Goal: Task Accomplishment & Management: Manage account settings

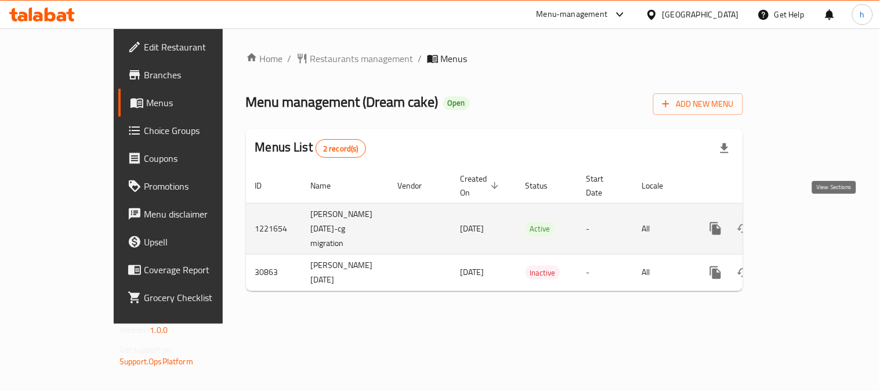
click at [807, 222] on icon "enhanced table" at bounding box center [800, 229] width 14 height 14
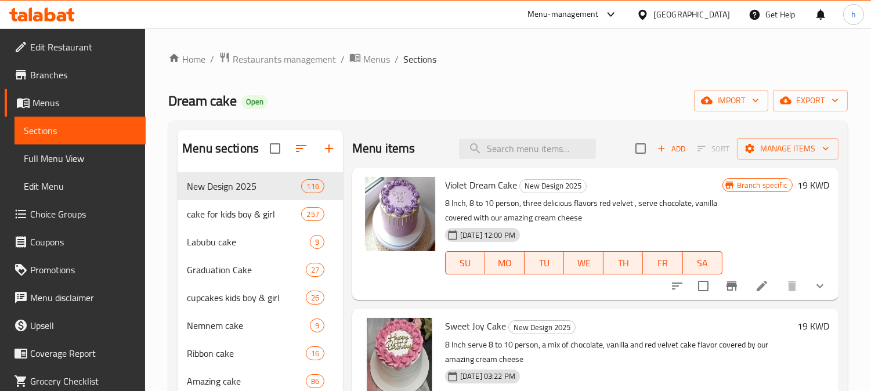
click at [38, 216] on span "Choice Groups" at bounding box center [83, 214] width 106 height 14
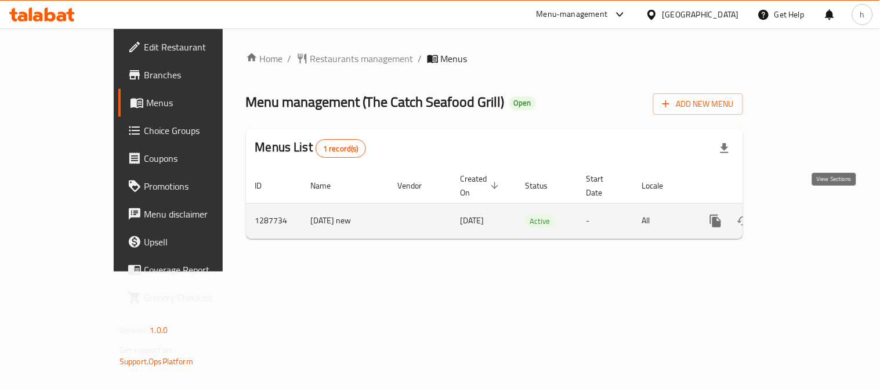
click at [813, 207] on link "enhanced table" at bounding box center [800, 221] width 28 height 28
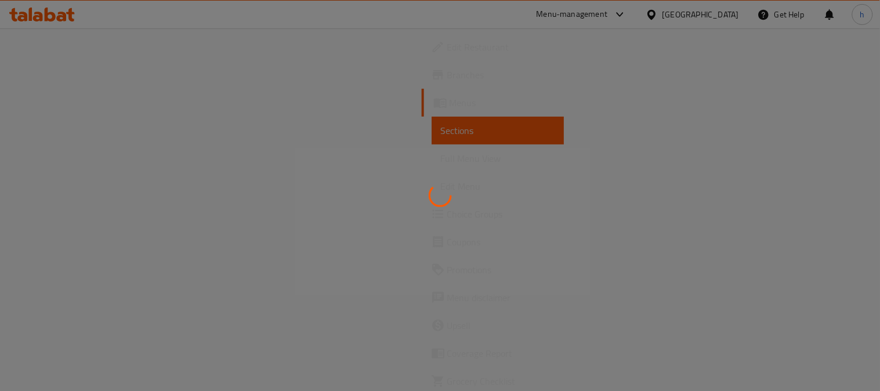
click at [66, 215] on div at bounding box center [440, 195] width 880 height 391
click at [66, 213] on div at bounding box center [440, 195] width 880 height 391
click at [72, 217] on div at bounding box center [440, 195] width 880 height 391
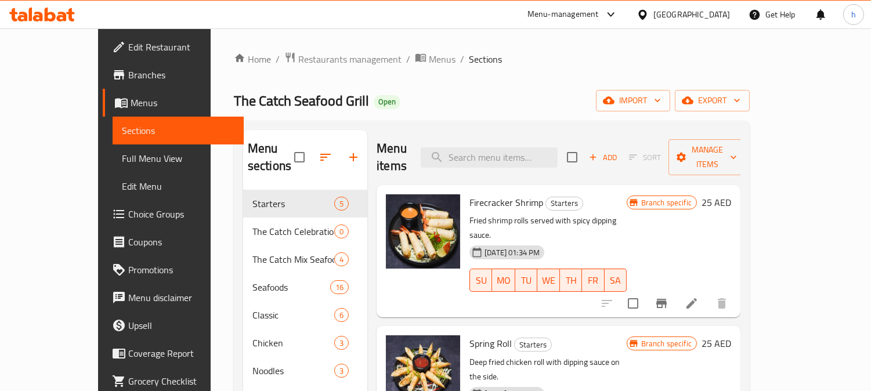
click at [128, 210] on span "Choice Groups" at bounding box center [181, 214] width 106 height 14
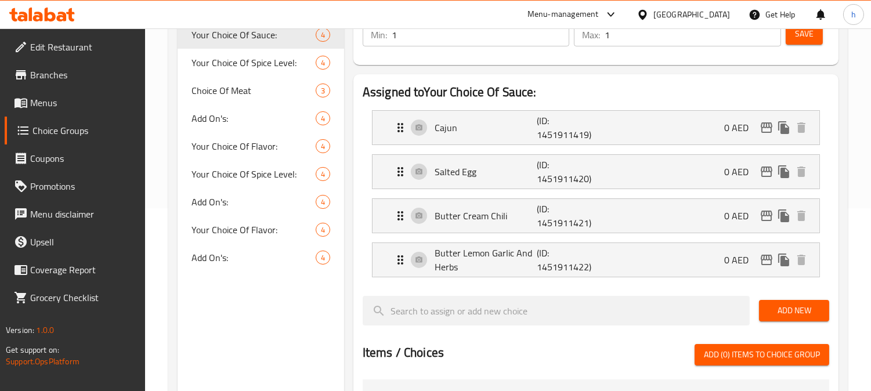
scroll to position [193, 0]
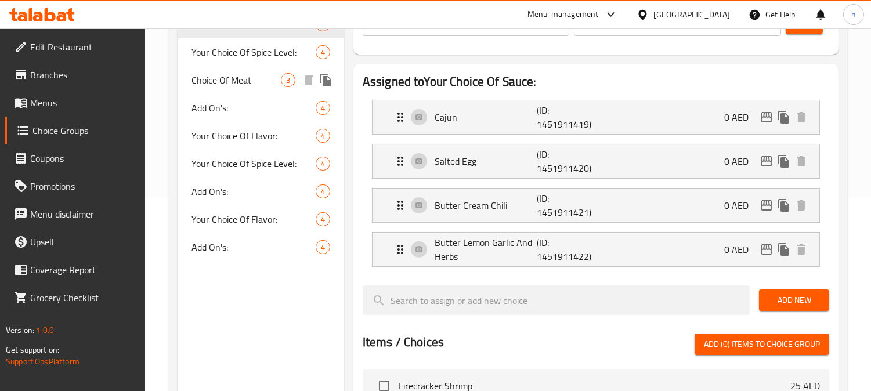
click at [222, 80] on span "Choice Of Meat" at bounding box center [235, 80] width 89 height 14
type input "Choice Of Meat"
type input "اختيار اللحوم"
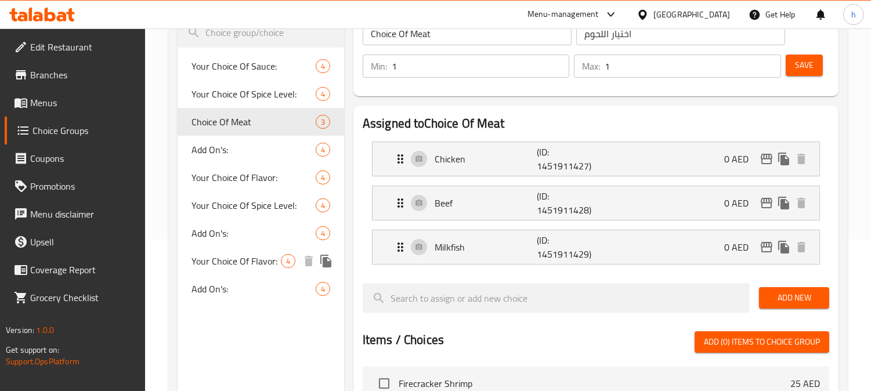
scroll to position [129, 0]
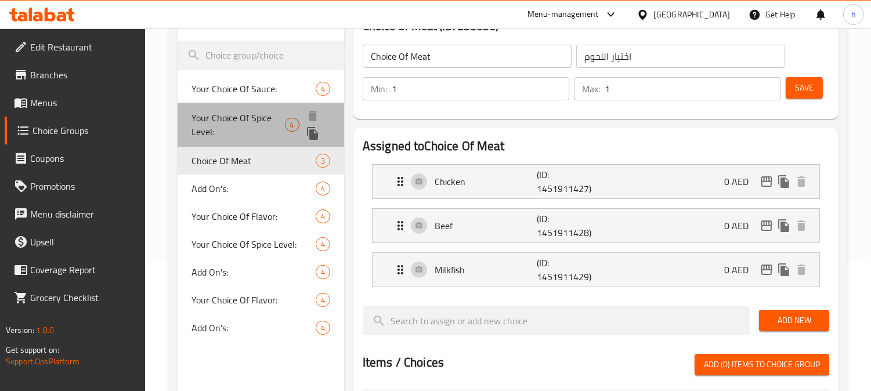
click at [240, 122] on span "Your Choice Of Spice Level:" at bounding box center [237, 125] width 93 height 28
type input "Your Choice Of Spice Level:"
type input "اختيارك لمستوى التوابل:"
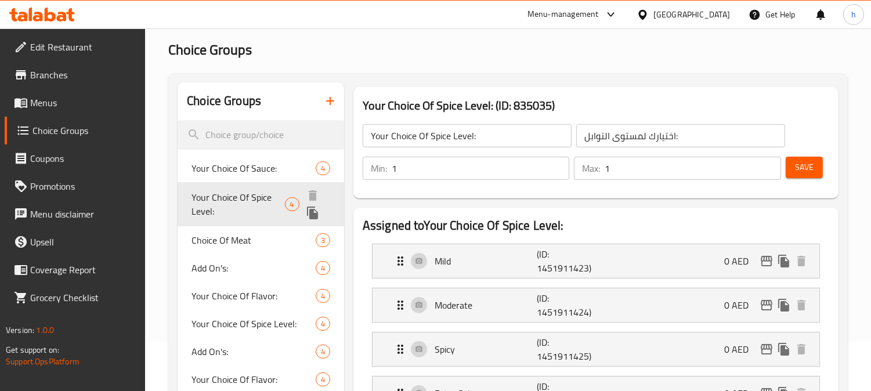
scroll to position [0, 0]
